Goal: Book appointment/travel/reservation

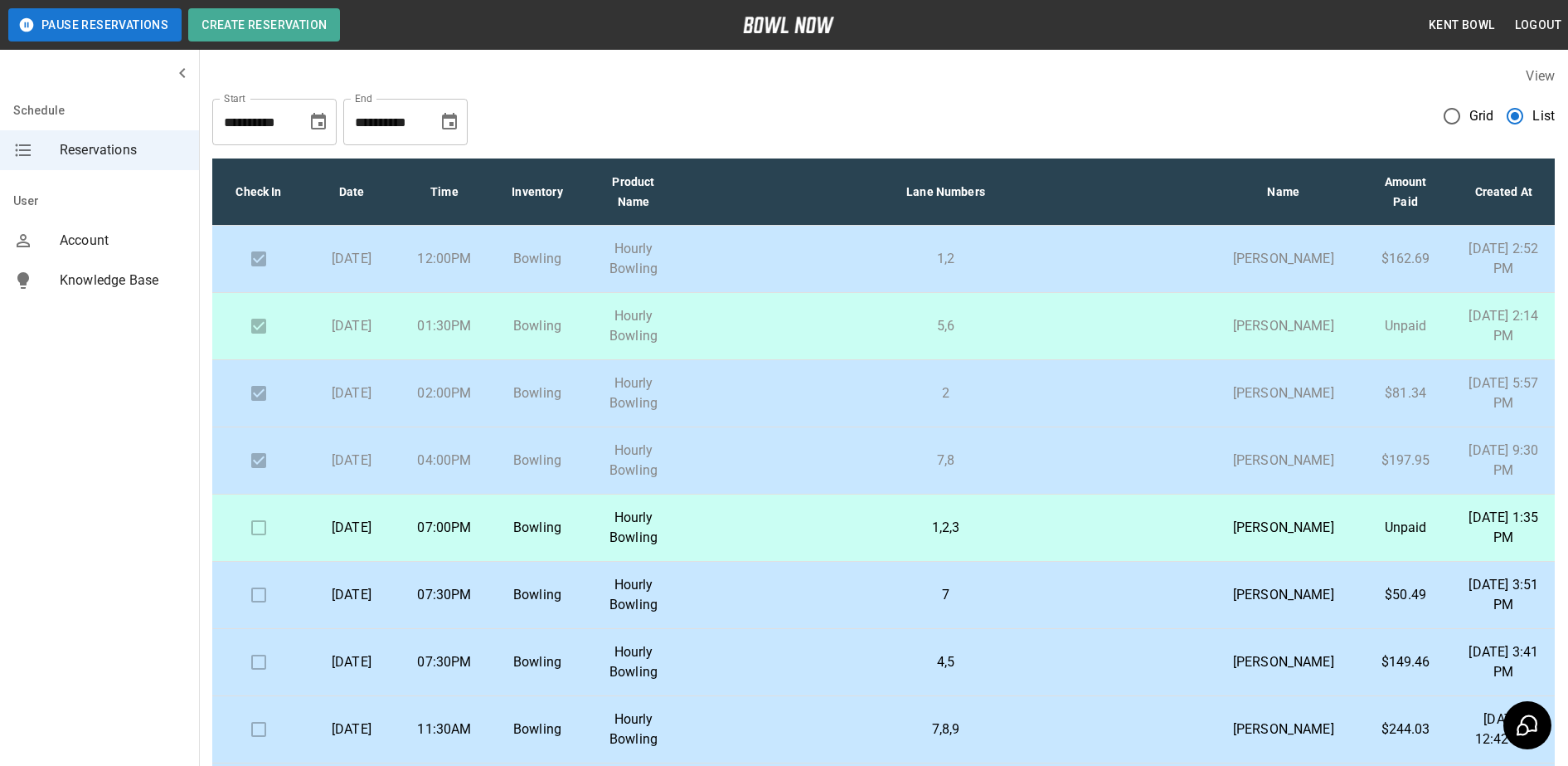
scroll to position [228, 0]
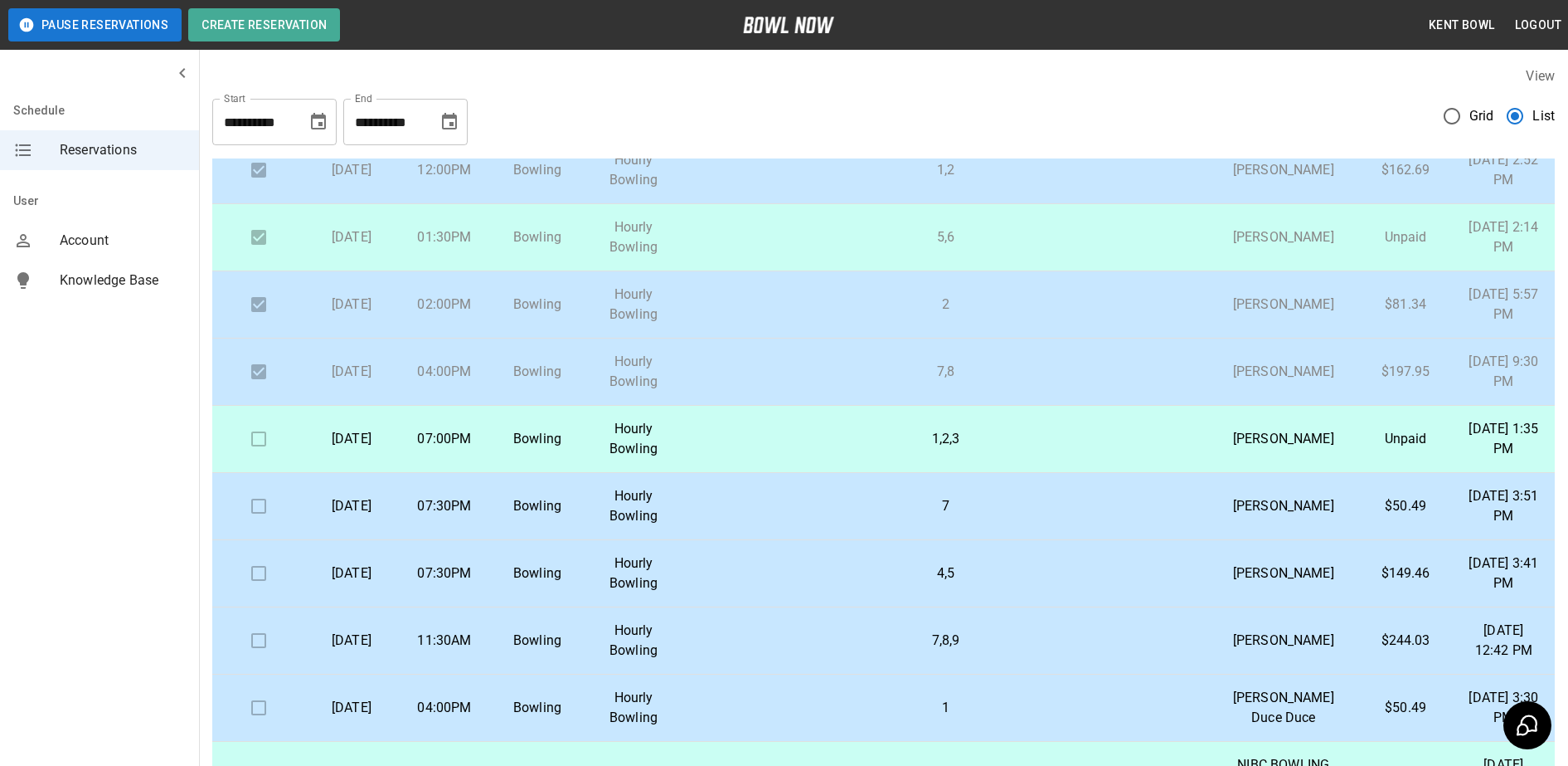
scroll to position [79, 0]
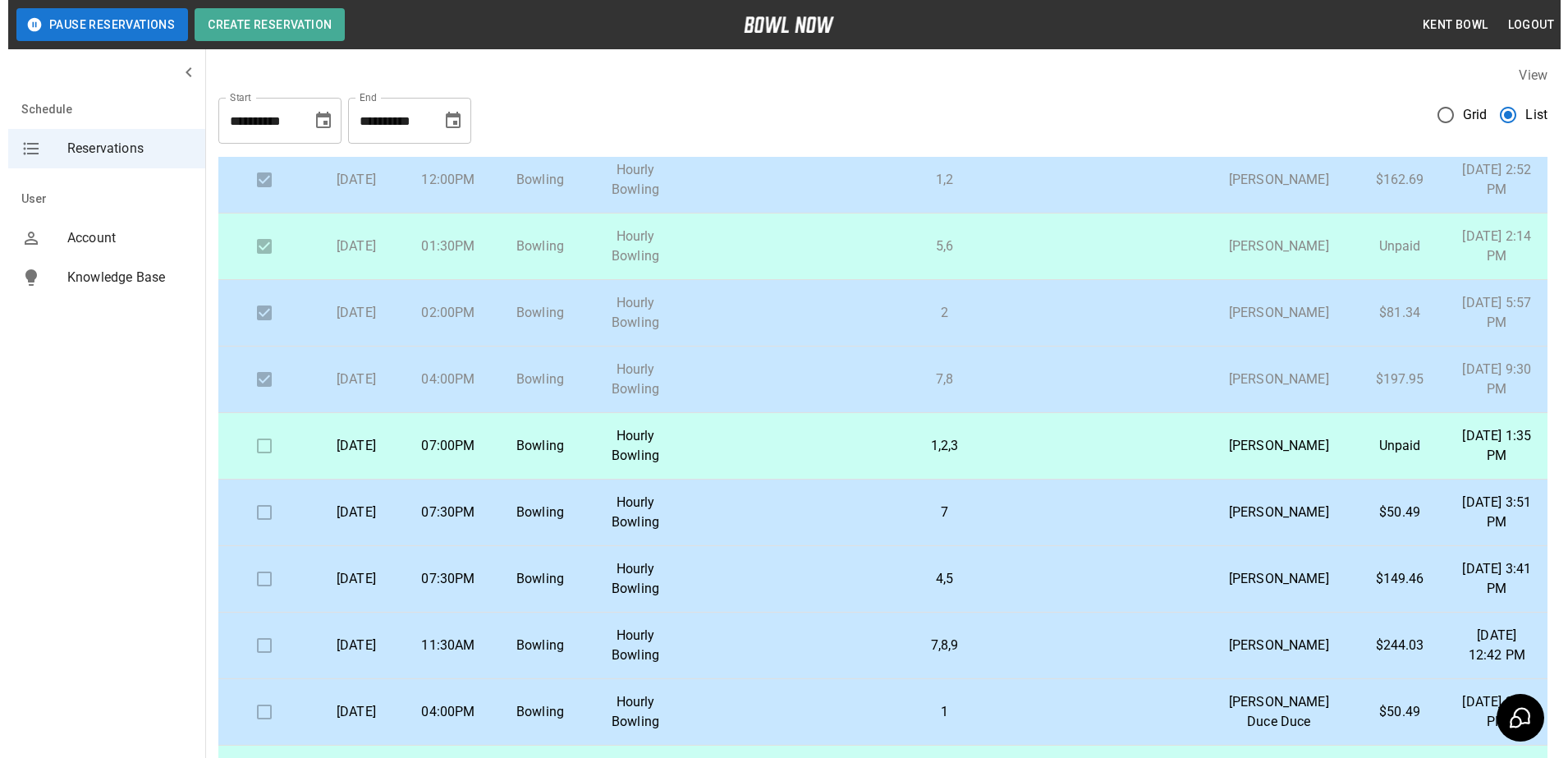
scroll to position [74, 0]
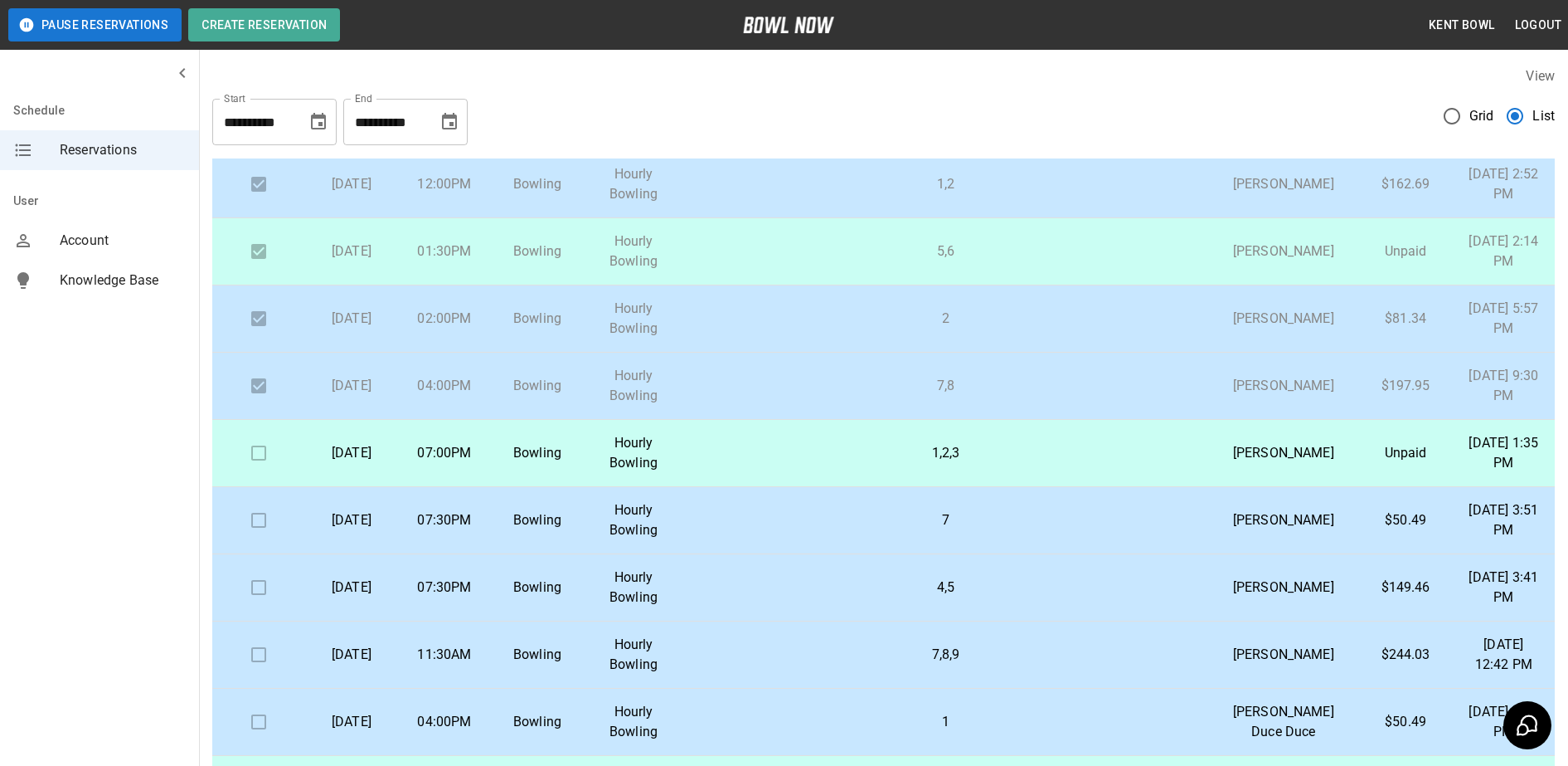
click at [652, 473] on p "Hourly Bowling" at bounding box center [633, 453] width 73 height 40
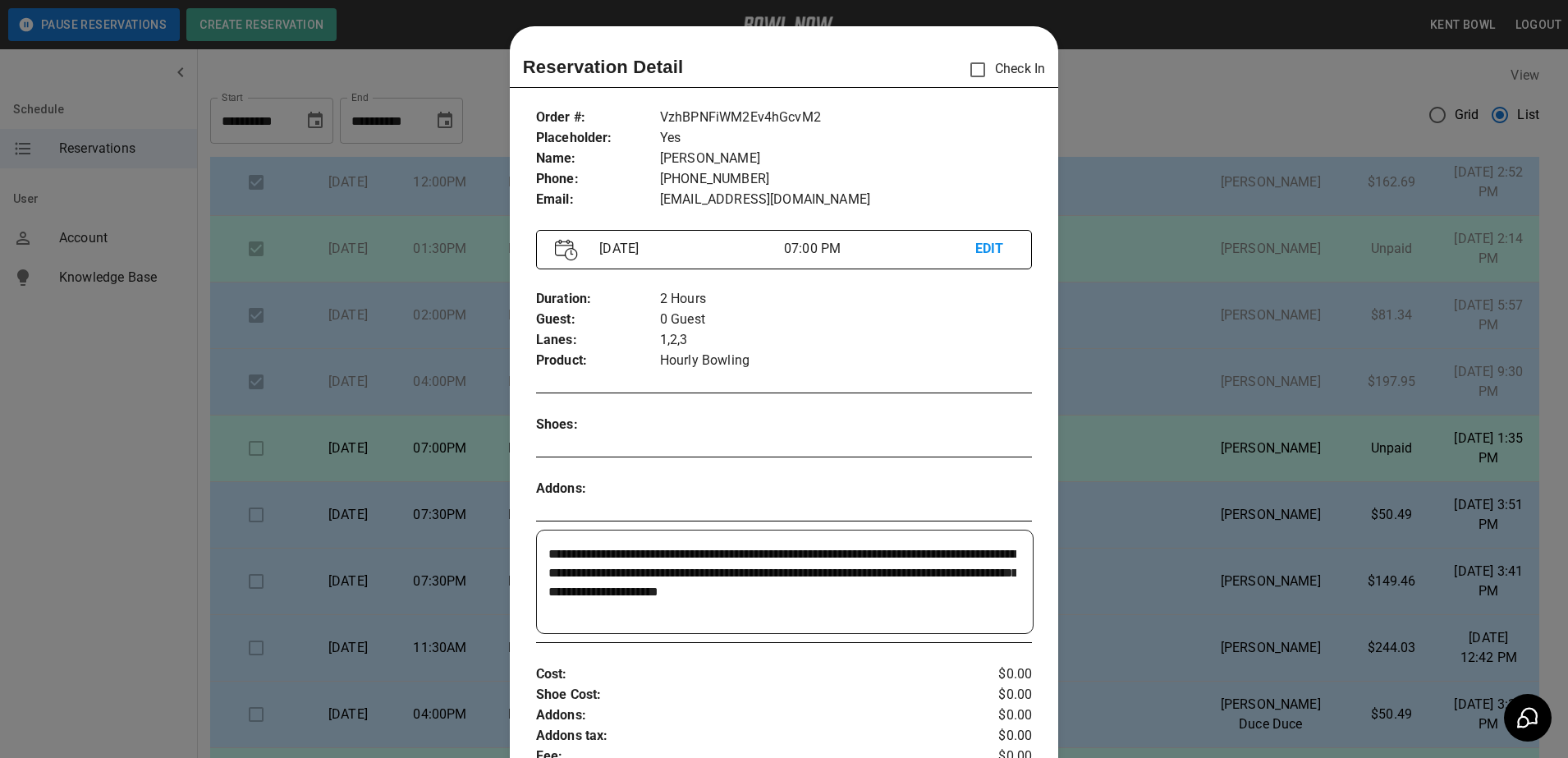
scroll to position [26, 0]
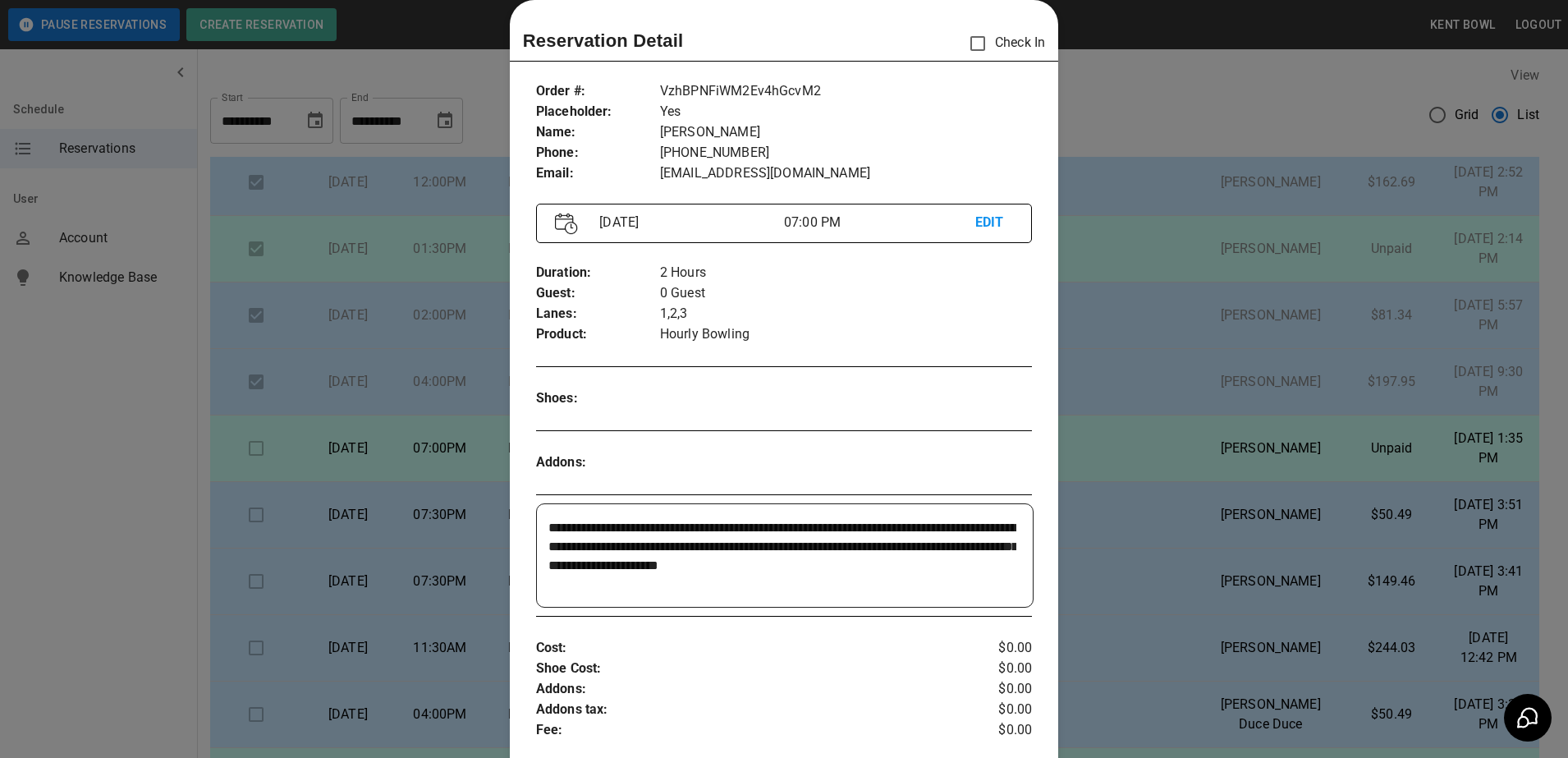
click at [112, 572] on div at bounding box center [784, 379] width 1568 height 758
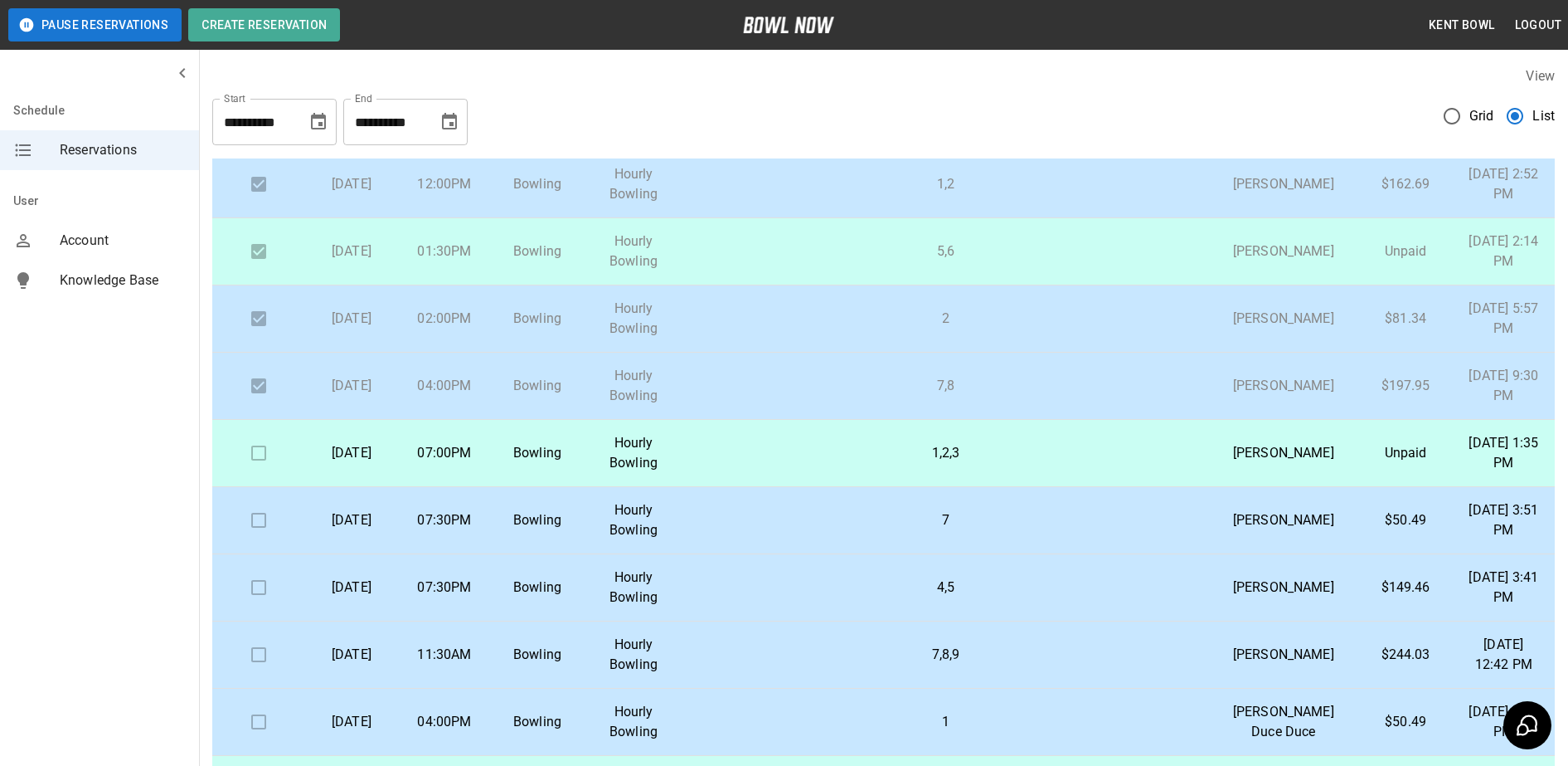
click at [831, 530] on p "7" at bounding box center [946, 520] width 498 height 20
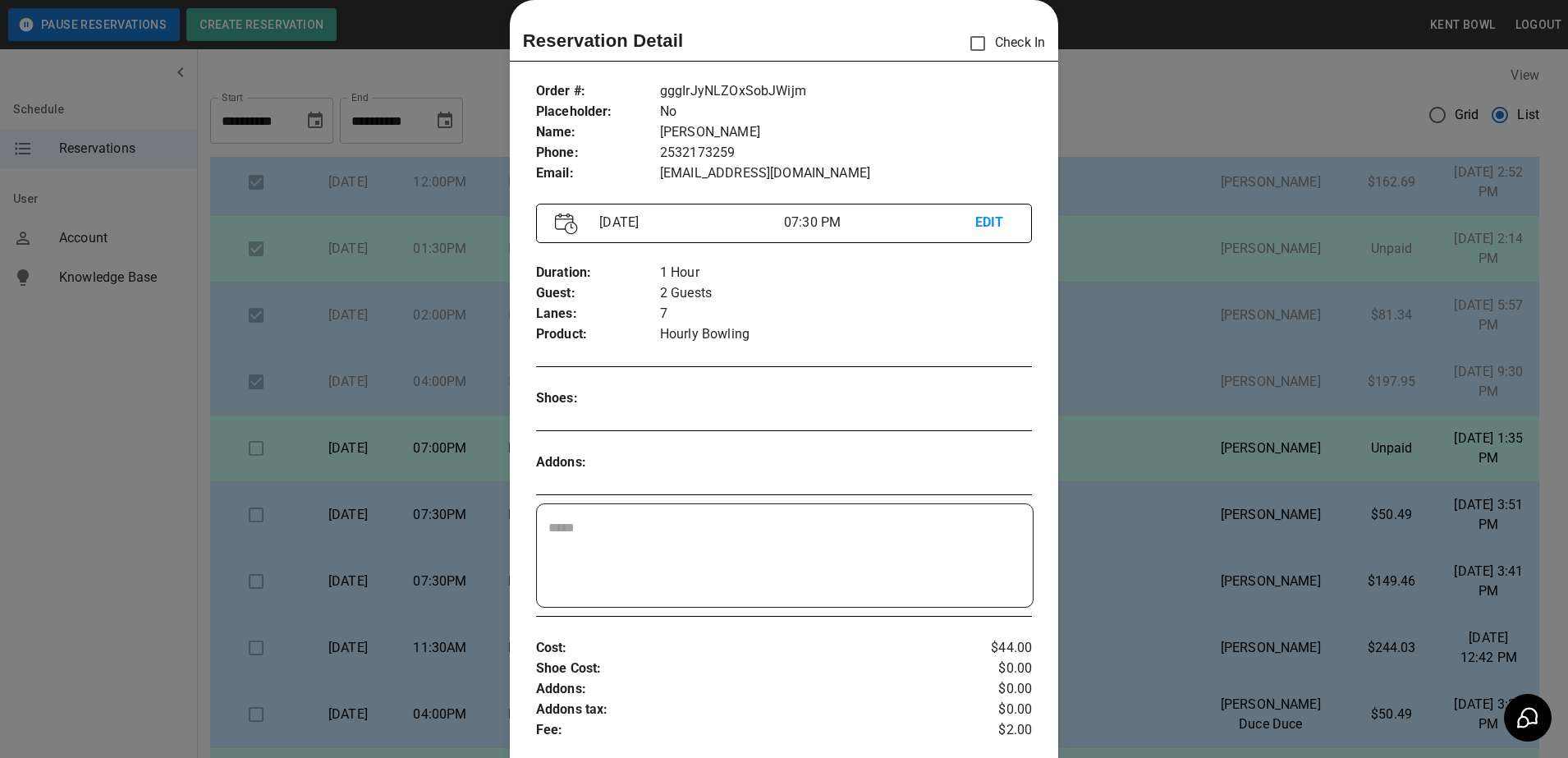
click at [96, 609] on div at bounding box center [784, 379] width 1568 height 758
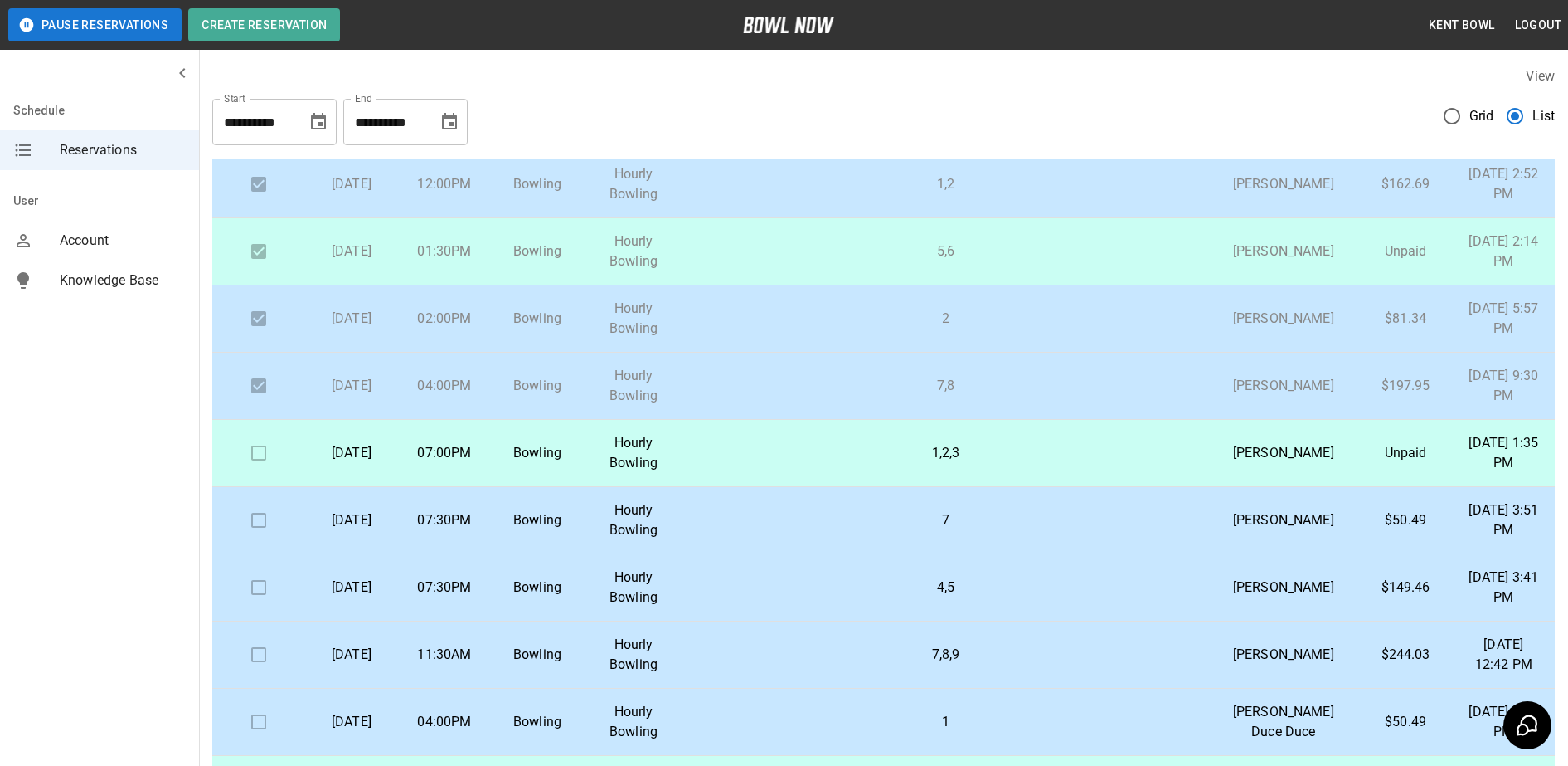
click at [773, 597] on p "4,5" at bounding box center [946, 588] width 498 height 20
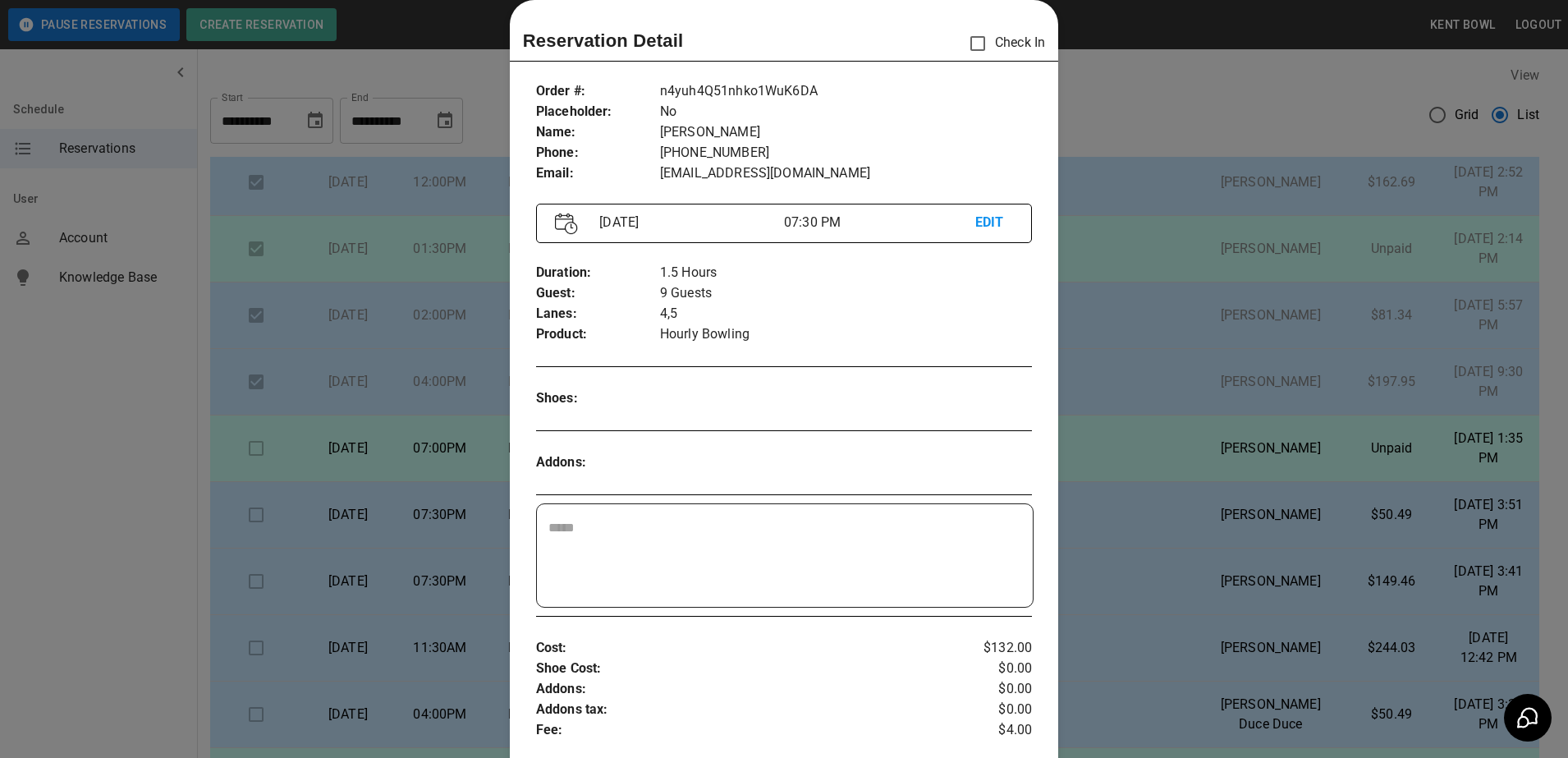
click at [130, 585] on div at bounding box center [784, 379] width 1568 height 758
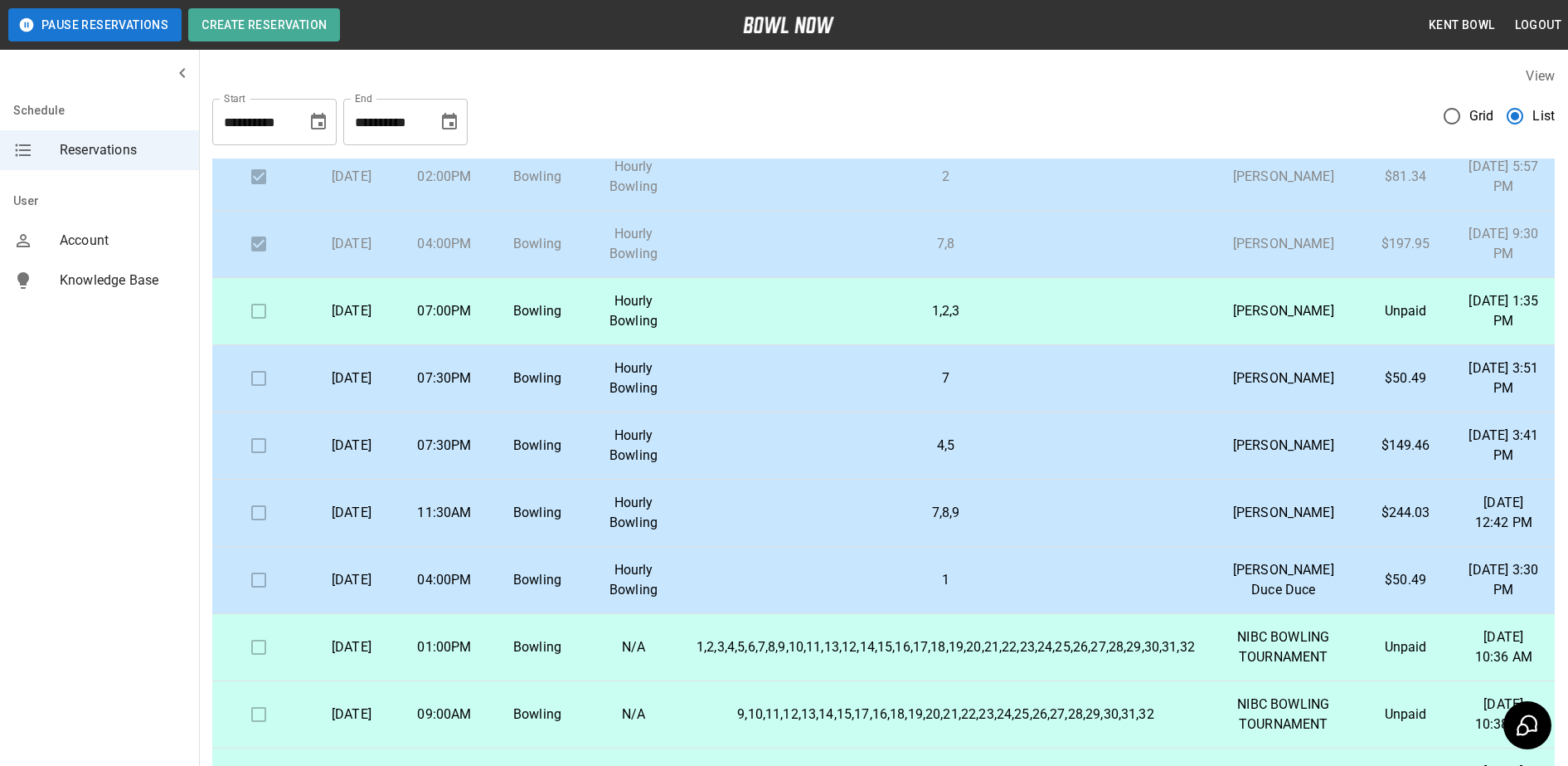
scroll to position [0, 0]
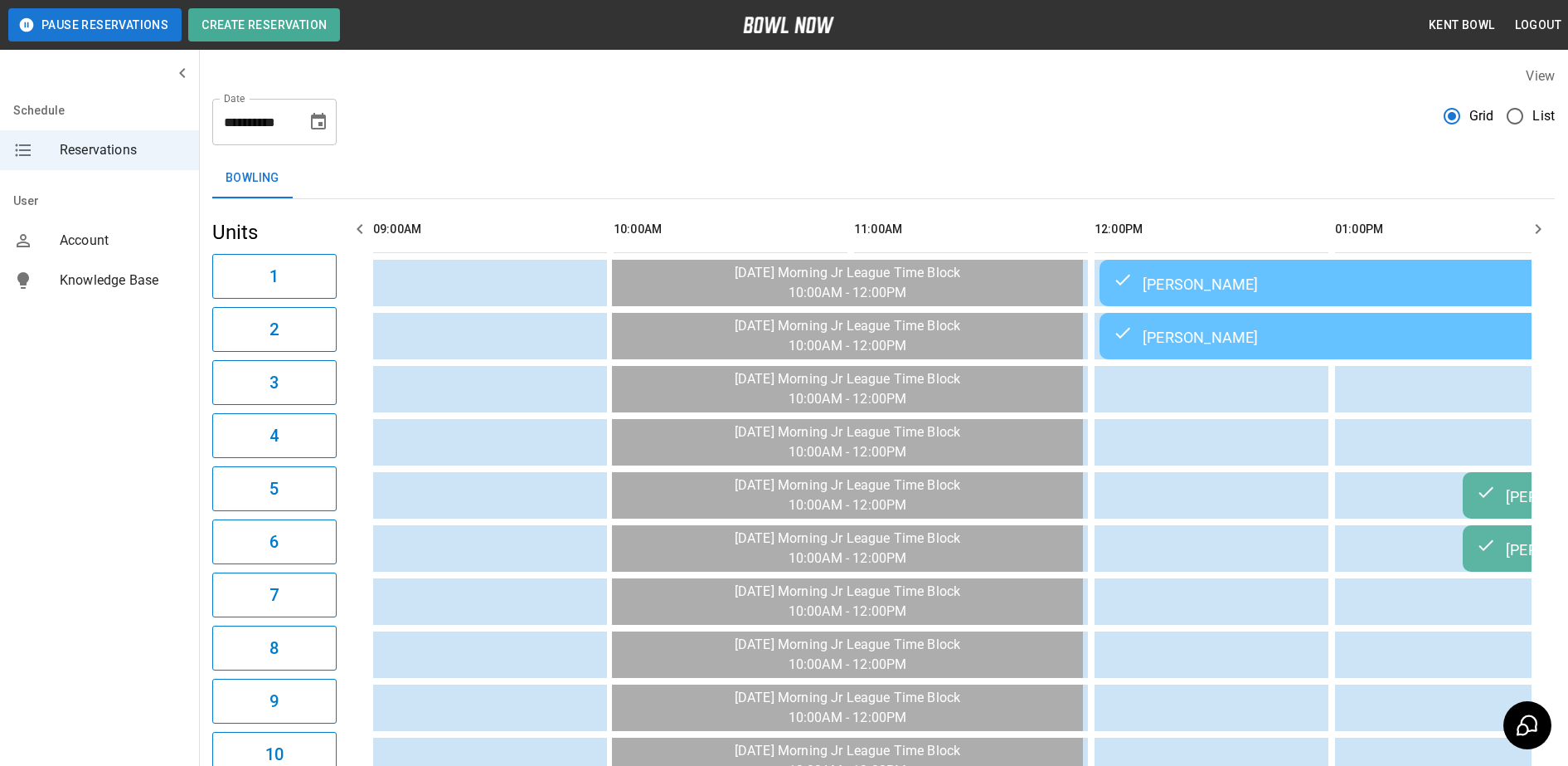
scroll to position [0, 1683]
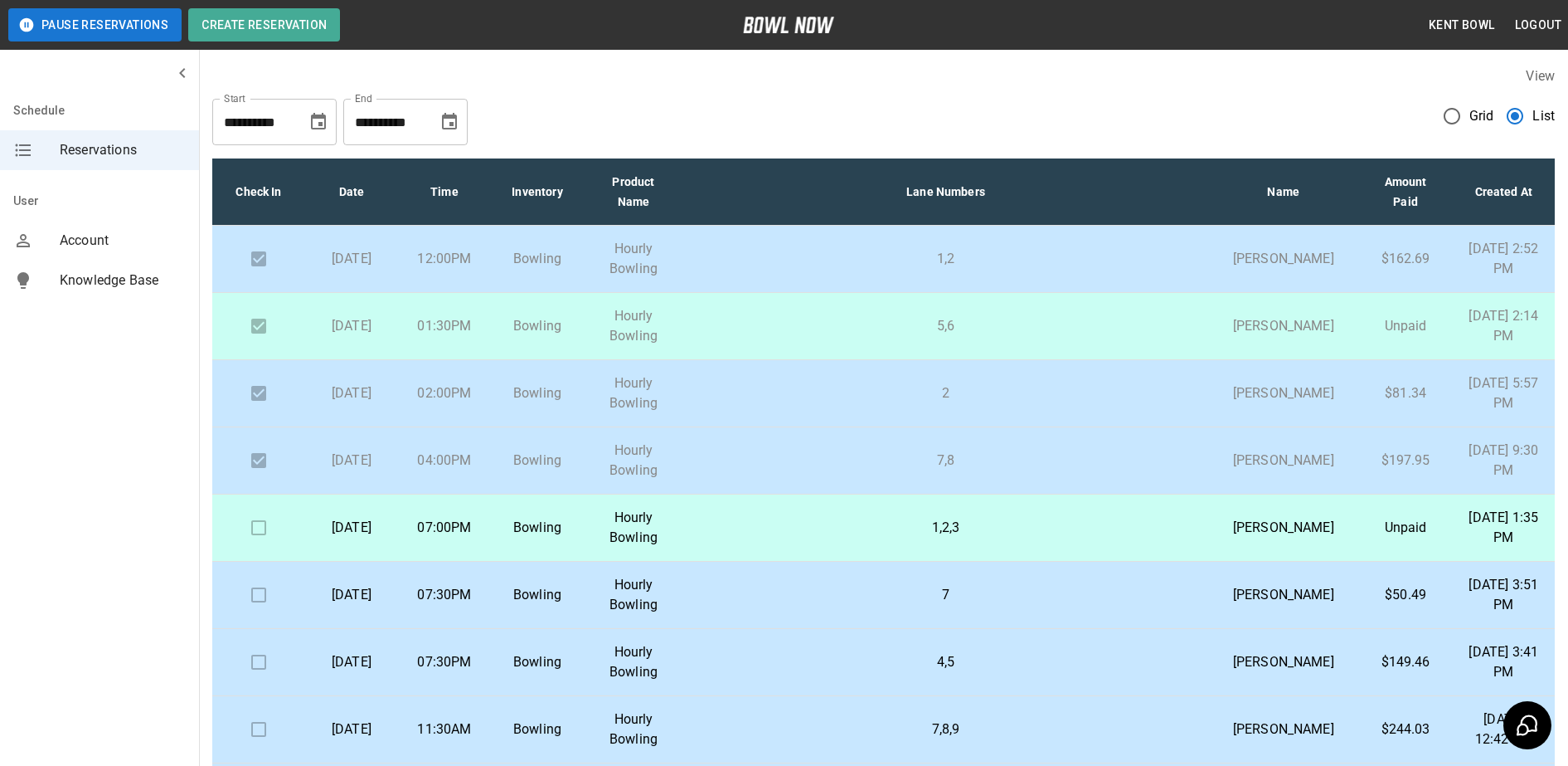
click at [107, 451] on div "Schedule Reservations User Account Knowledge Base" at bounding box center [100, 383] width 200 height 766
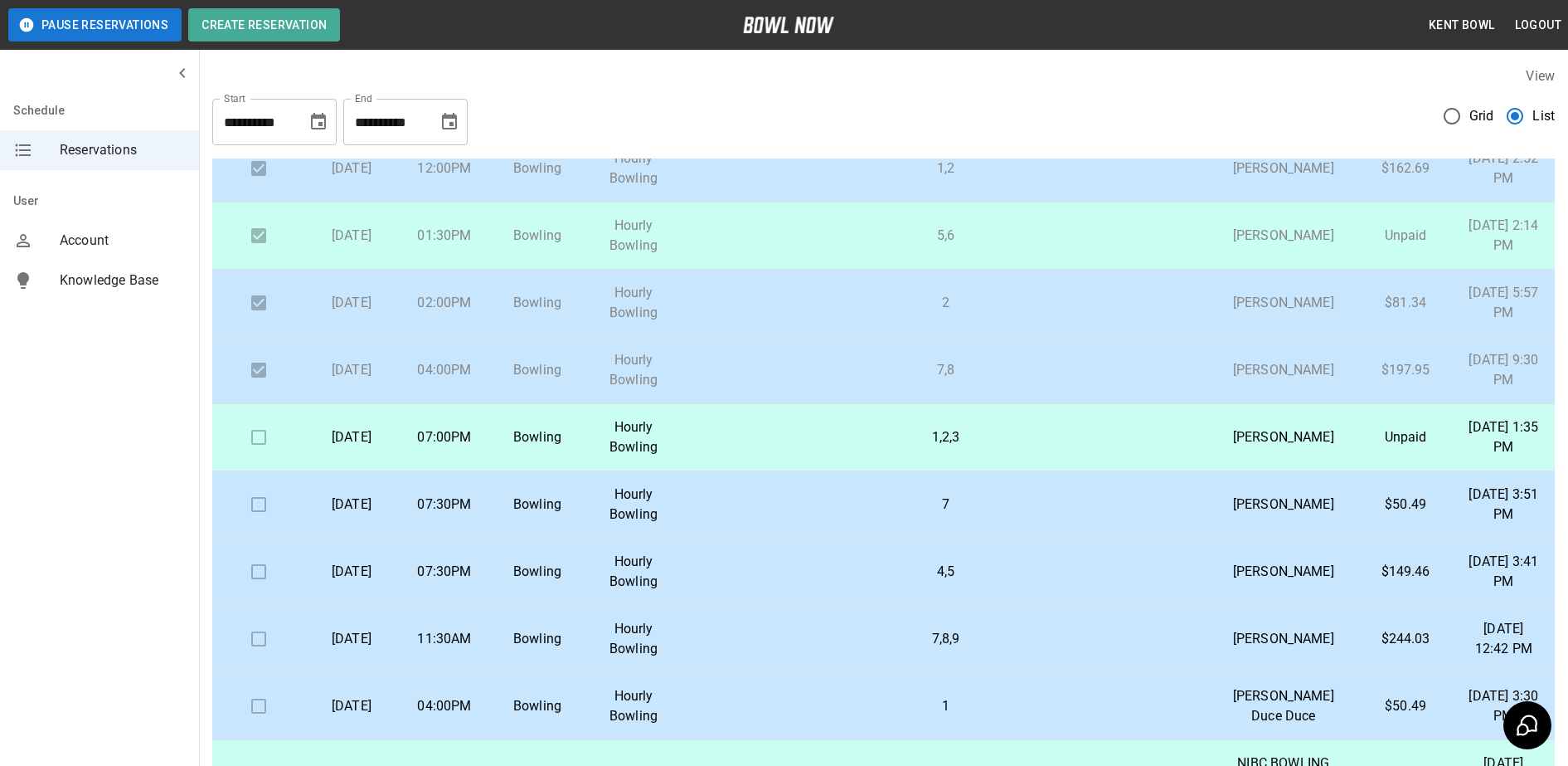
scroll to position [87, 0]
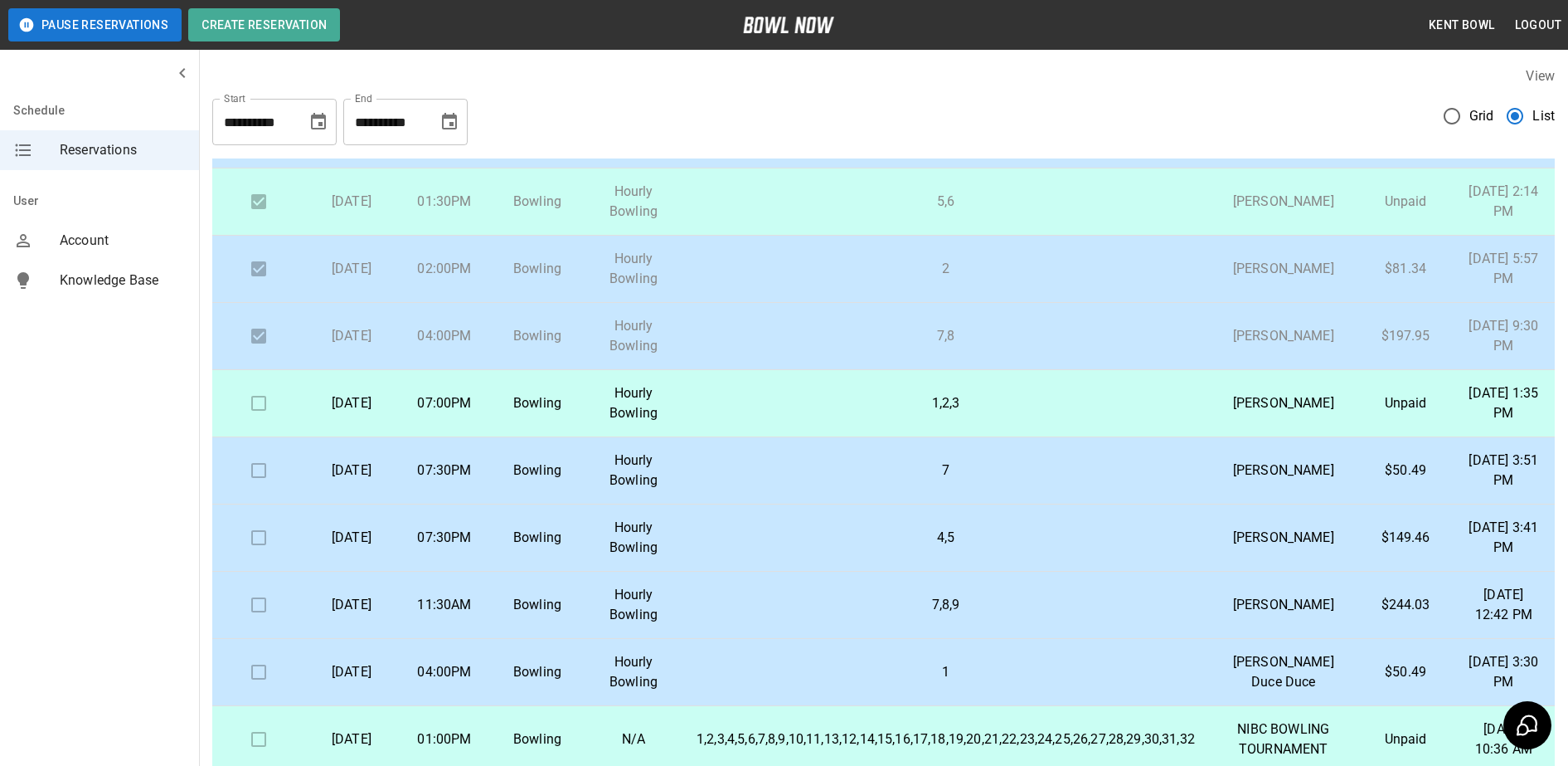
scroll to position [119, 0]
